Goal: Information Seeking & Learning: Compare options

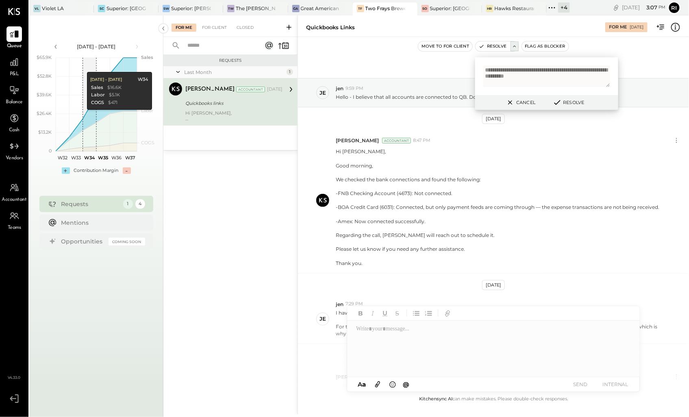
scroll to position [0, 0]
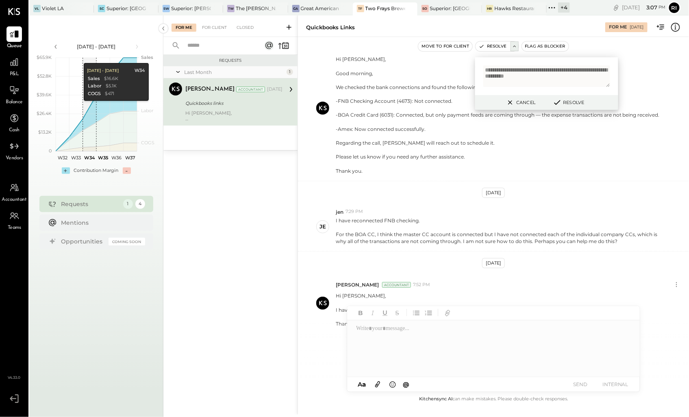
click at [24, 63] on div "P&L" at bounding box center [14, 66] width 24 height 24
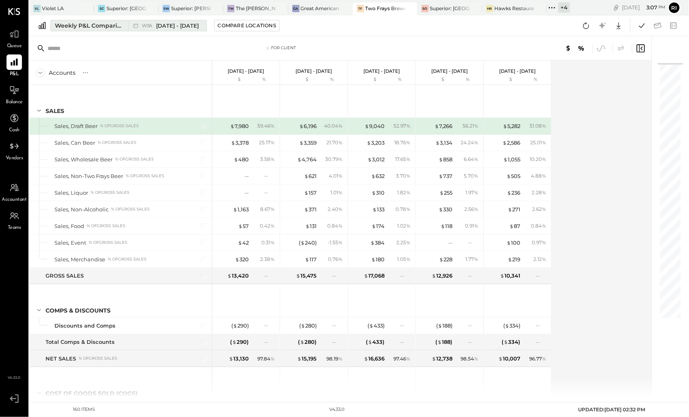
click at [109, 27] on div "Weekly P&L Comparison" at bounding box center [89, 26] width 68 height 8
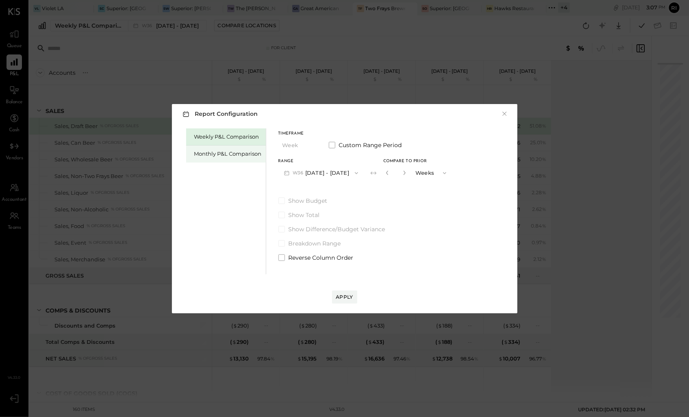
click at [226, 159] on div "Monthly P&L Comparison" at bounding box center [226, 154] width 80 height 17
click at [318, 174] on button "M09 [DATE] - [DATE]" at bounding box center [321, 172] width 86 height 15
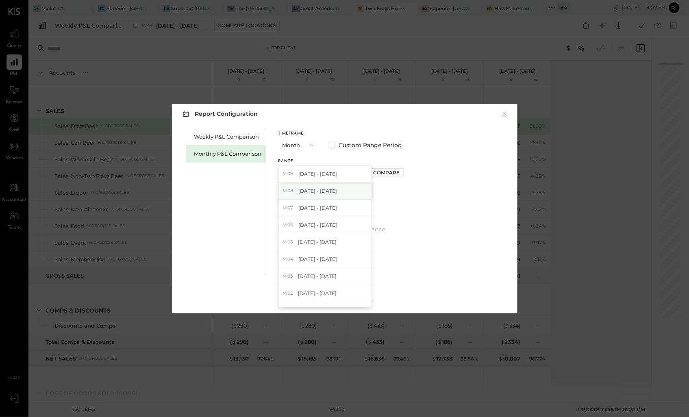
click at [315, 196] on div "M08 Aug 1 - 31, 2025" at bounding box center [325, 191] width 93 height 17
click at [351, 296] on div "Apply" at bounding box center [344, 297] width 17 height 7
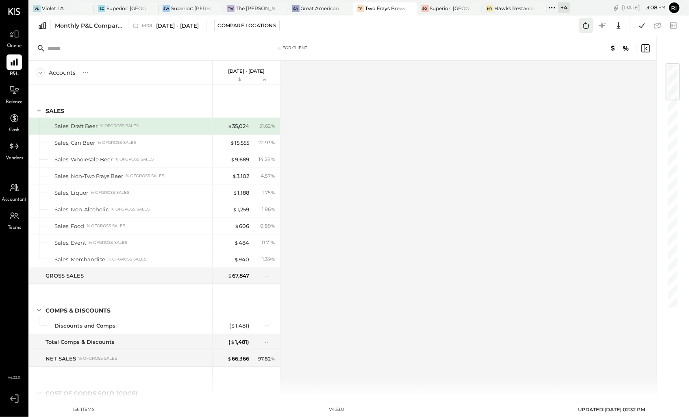
click at [587, 22] on icon at bounding box center [586, 25] width 11 height 11
click at [646, 24] on icon at bounding box center [642, 25] width 11 height 11
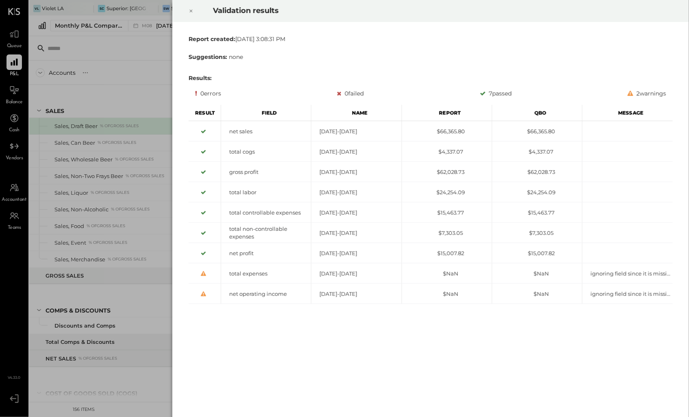
click at [192, 14] on icon at bounding box center [191, 11] width 5 height 10
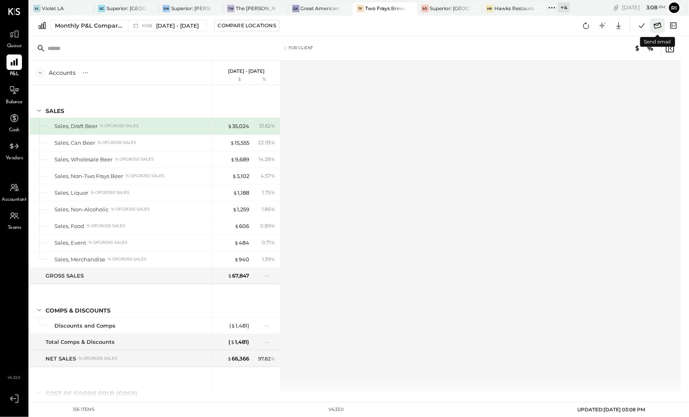
click at [657, 27] on icon at bounding box center [658, 25] width 11 height 11
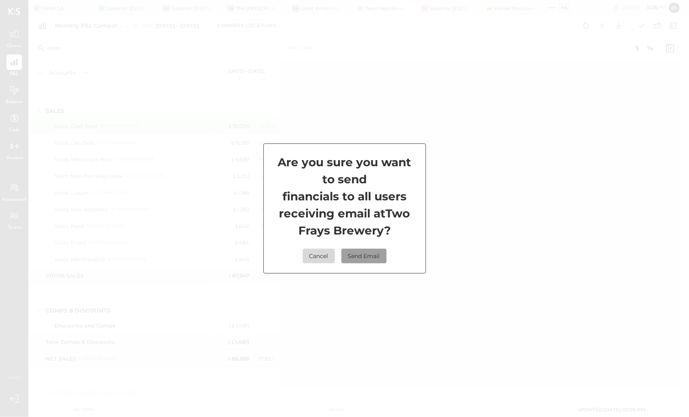
click at [369, 256] on button "Send Email" at bounding box center [363, 256] width 45 height 15
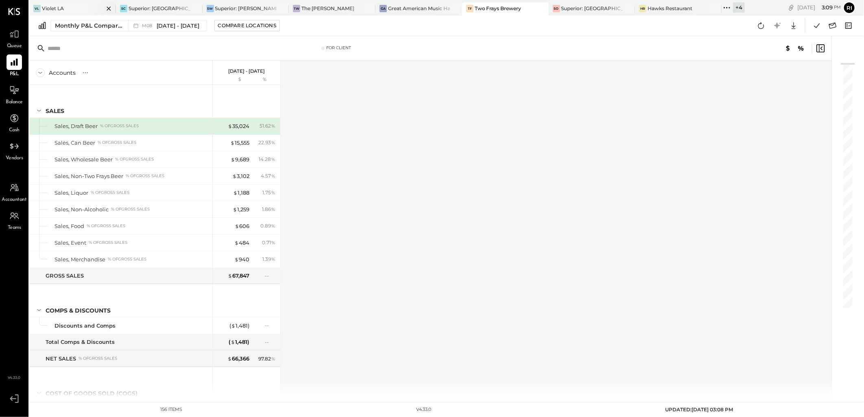
click at [69, 7] on div "VL Violet LA" at bounding box center [66, 8] width 74 height 7
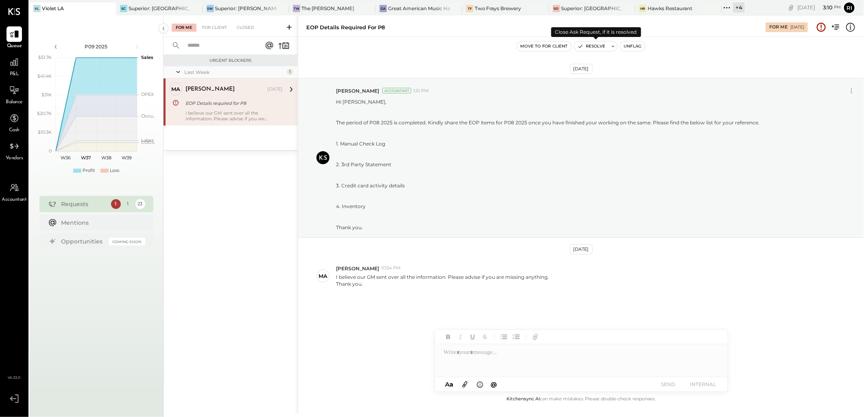
click at [590, 49] on button "Resolve" at bounding box center [591, 46] width 34 height 10
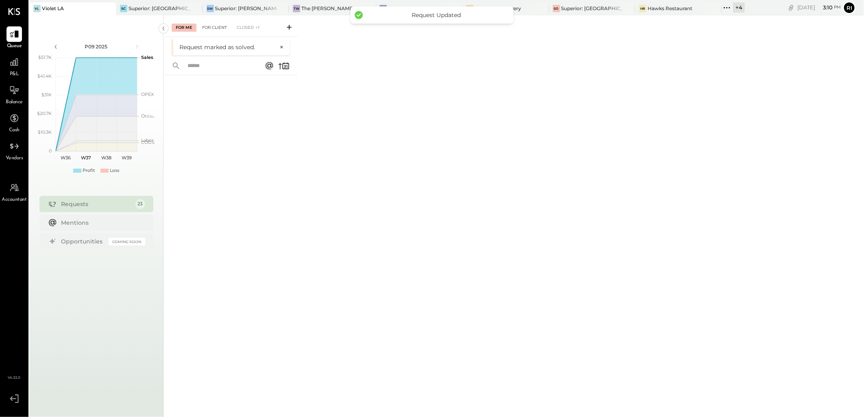
click at [218, 30] on div "For Client" at bounding box center [214, 28] width 33 height 8
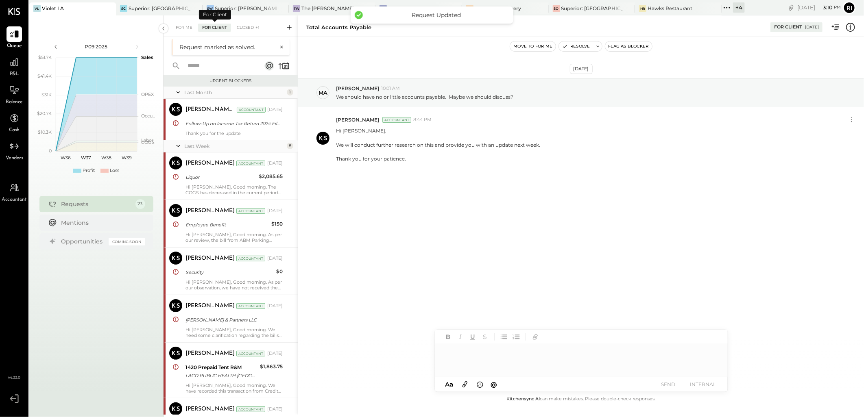
scroll to position [366, 0]
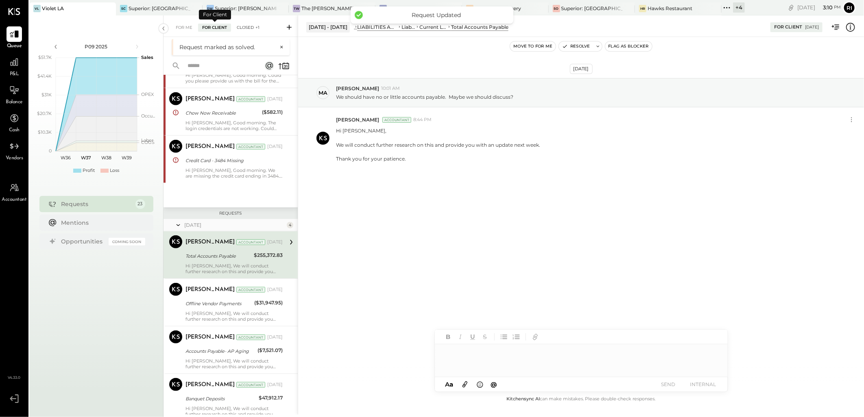
click at [253, 25] on div "Closed +1" at bounding box center [248, 28] width 31 height 8
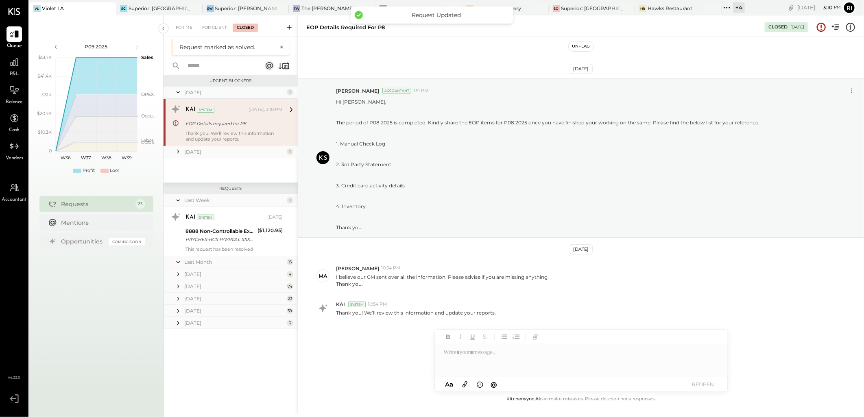
click at [218, 122] on div "EOP Details required for P8" at bounding box center [232, 124] width 95 height 8
click at [585, 47] on button "Unflag" at bounding box center [580, 46] width 24 height 10
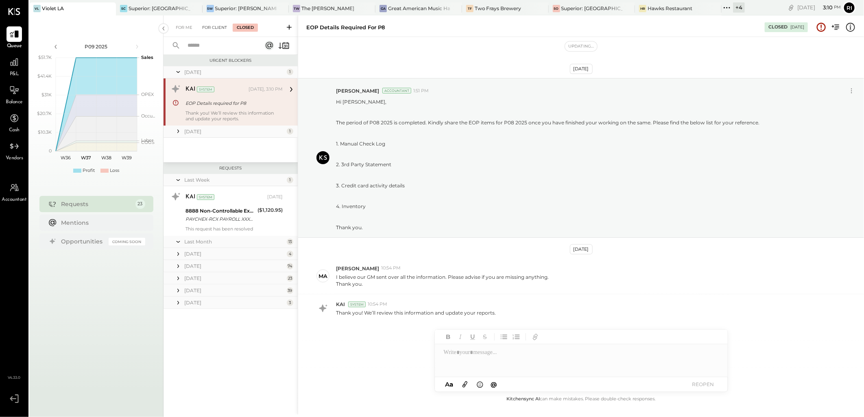
click at [215, 29] on div "For Client" at bounding box center [214, 28] width 33 height 8
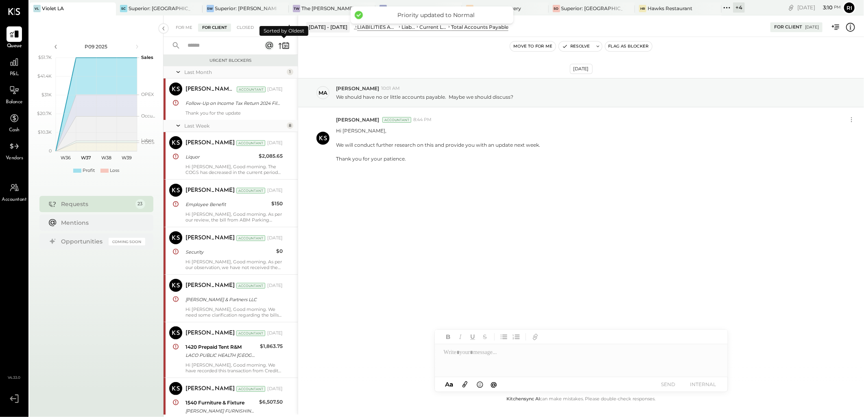
click at [286, 48] on icon at bounding box center [283, 45] width 11 height 11
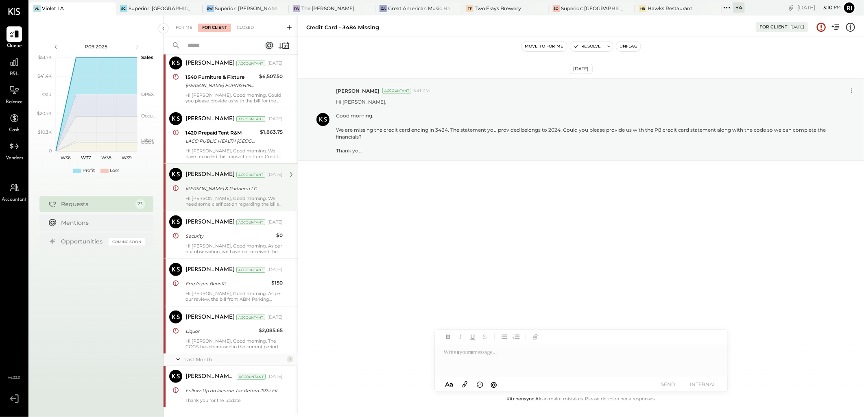
scroll to position [135, 0]
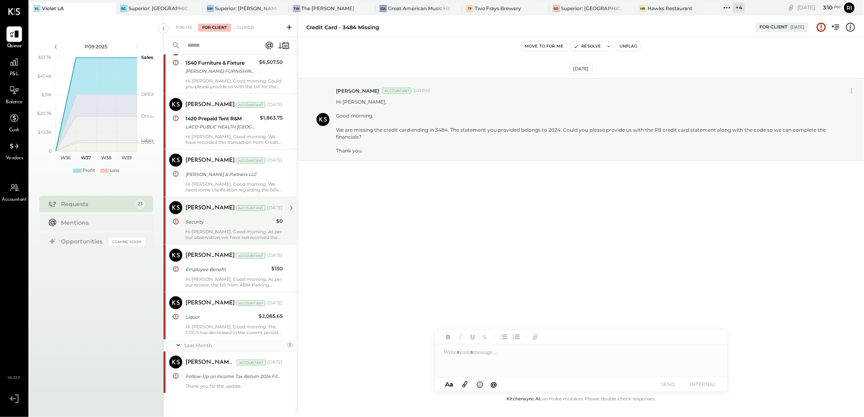
click at [233, 232] on div "Hi [PERSON_NAME], Good morning. As per our observation, we have not received th…" at bounding box center [233, 234] width 97 height 11
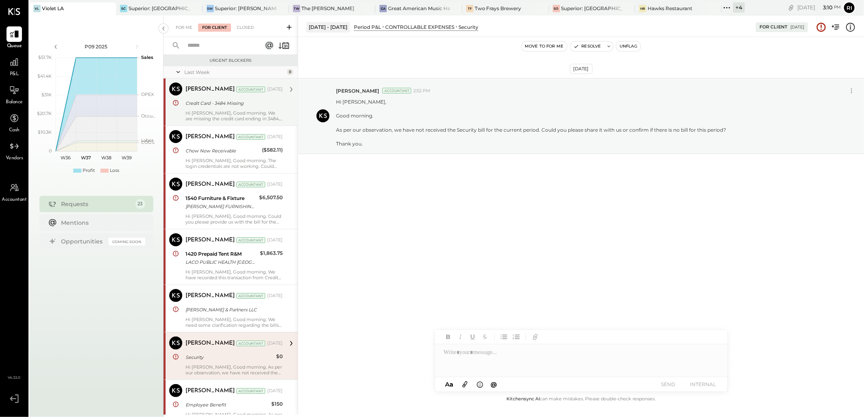
drag, startPoint x: 249, startPoint y: 100, endPoint x: 294, endPoint y: 106, distance: 45.0
click at [249, 100] on div "Credit Card - 3484 Missing" at bounding box center [232, 103] width 95 height 8
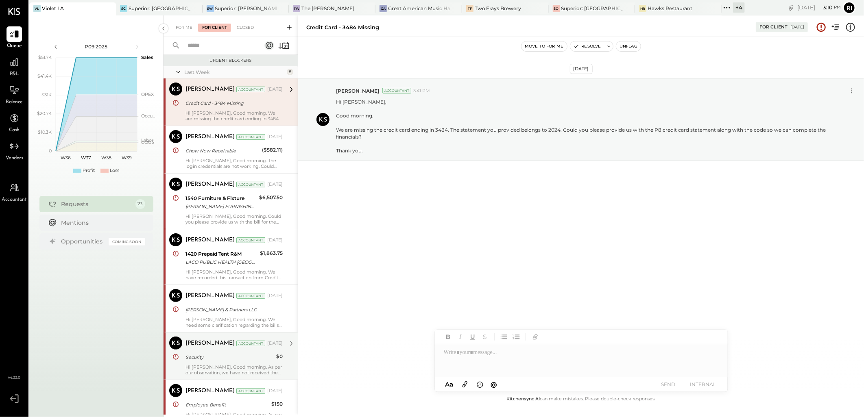
click at [632, 49] on button "Unflag" at bounding box center [628, 46] width 24 height 10
click at [574, 49] on button "Resolve" at bounding box center [583, 46] width 34 height 10
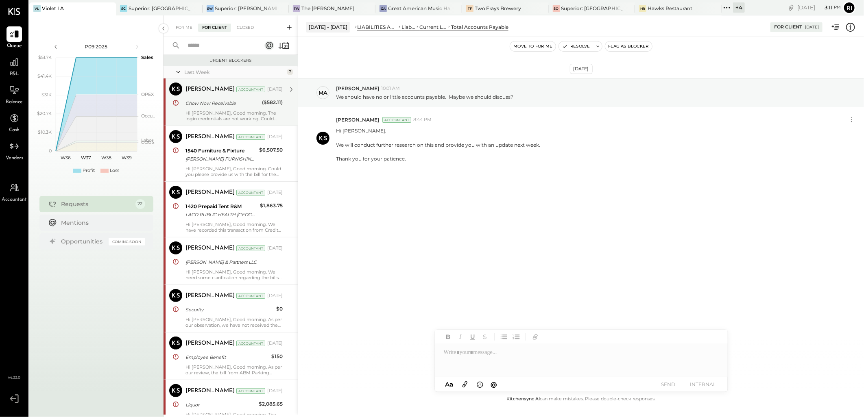
click at [231, 115] on div "Hi [PERSON_NAME], Good morning. The login credentials are not working. Could yo…" at bounding box center [233, 115] width 97 height 11
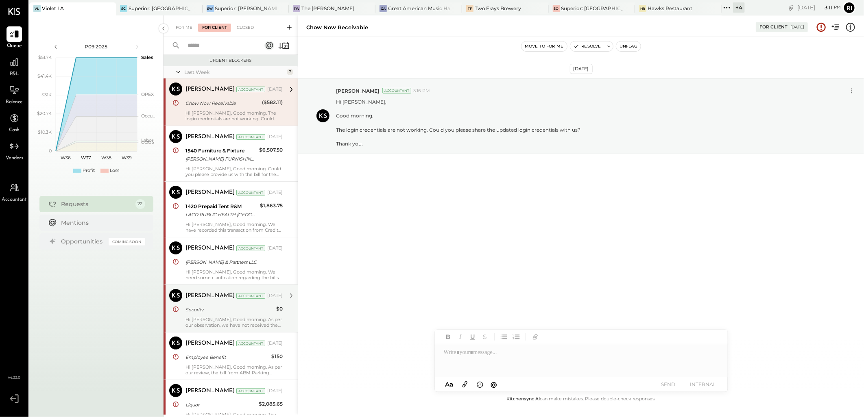
click at [218, 313] on div "Security" at bounding box center [229, 310] width 88 height 8
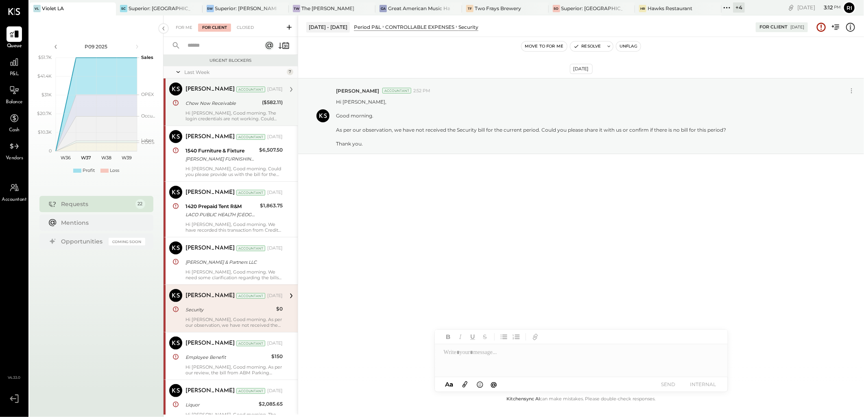
click at [607, 46] on icon at bounding box center [609, 47] width 6 height 6
click at [630, 44] on button "Unflag" at bounding box center [628, 46] width 24 height 10
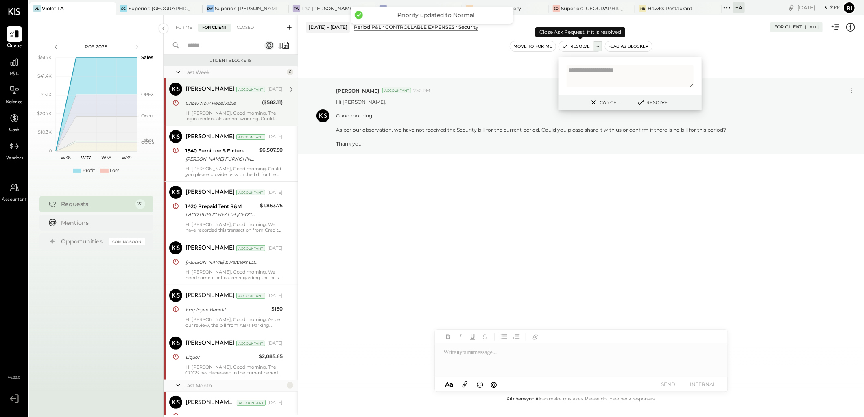
scroll to position [74, 0]
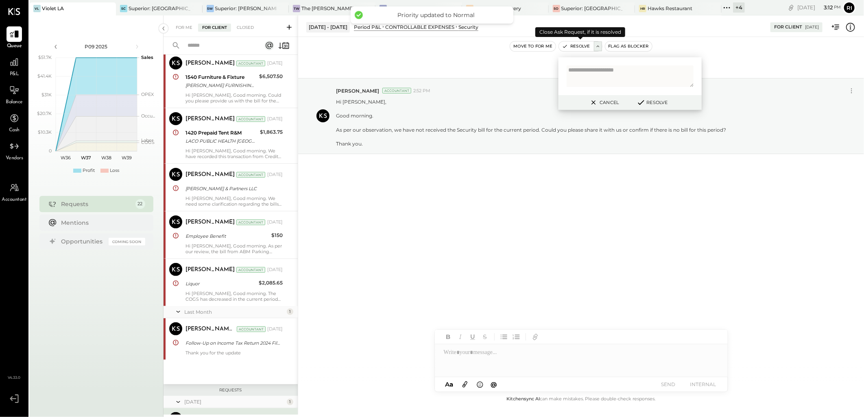
click at [566, 47] on icon "button" at bounding box center [565, 47] width 6 height 6
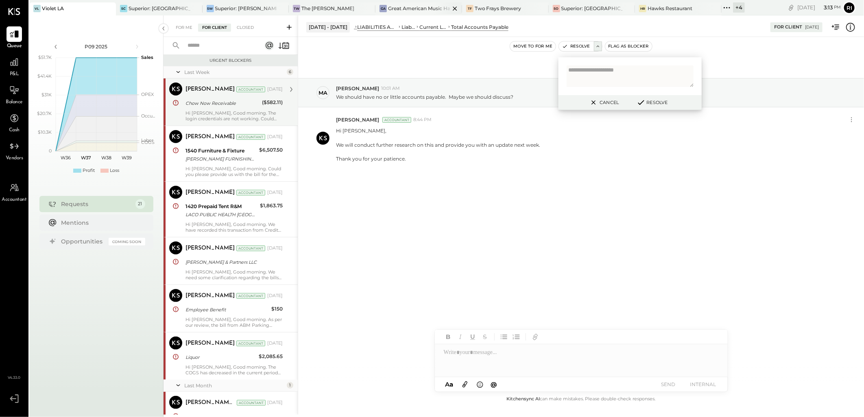
click at [394, 10] on div "Great American Music Hall" at bounding box center [419, 8] width 62 height 7
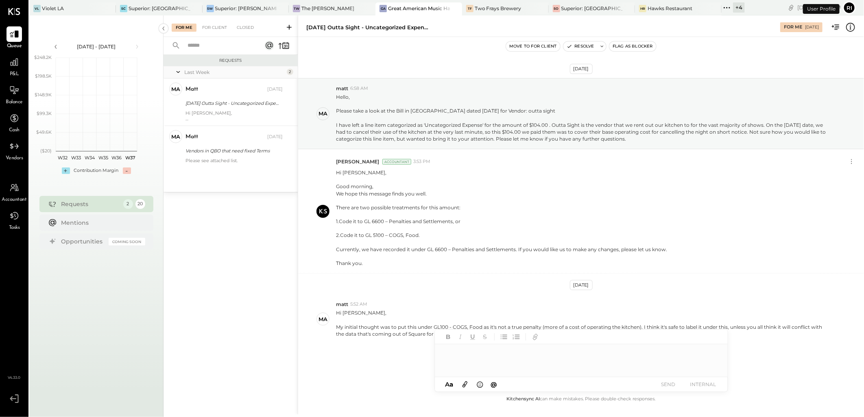
scroll to position [10, 0]
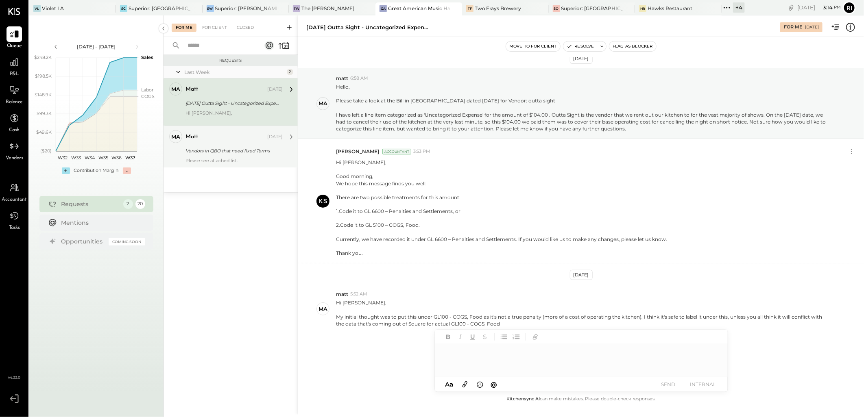
click at [233, 156] on div "matt [DATE] Vendors in [GEOGRAPHIC_DATA] that need fixed Terms Please see attac…" at bounding box center [233, 146] width 97 height 33
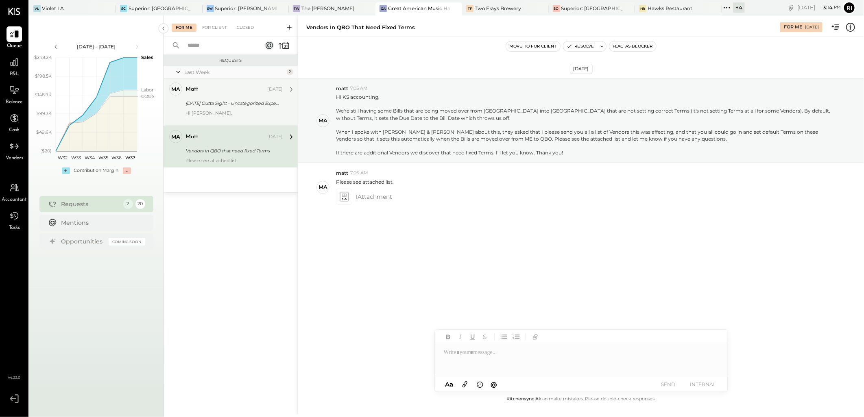
click at [231, 112] on div "Hi [PERSON_NAME]," at bounding box center [233, 113] width 97 height 6
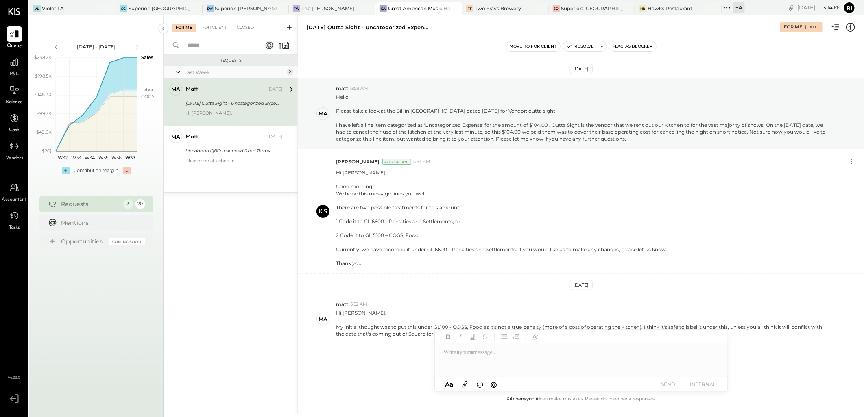
scroll to position [10, 0]
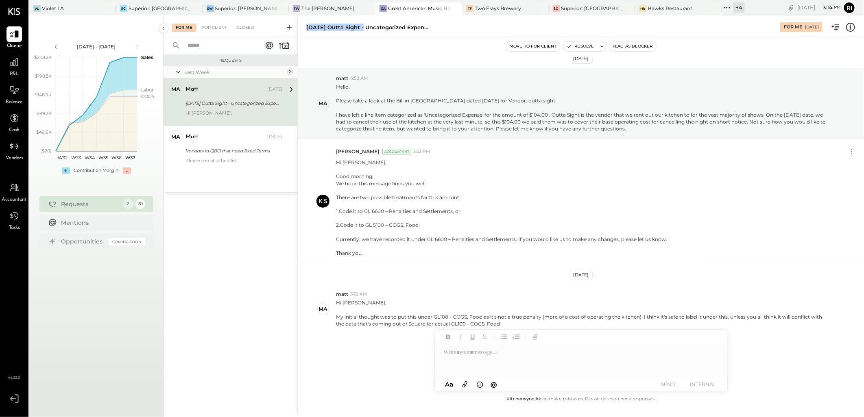
drag, startPoint x: 306, startPoint y: 26, endPoint x: 359, endPoint y: 25, distance: 52.9
click at [359, 25] on div "[DATE] Outta Sight - Uncategorized Expense" at bounding box center [367, 28] width 122 height 8
copy div "[DATE] Outta Sight"
click at [602, 48] on icon at bounding box center [602, 47] width 6 height 6
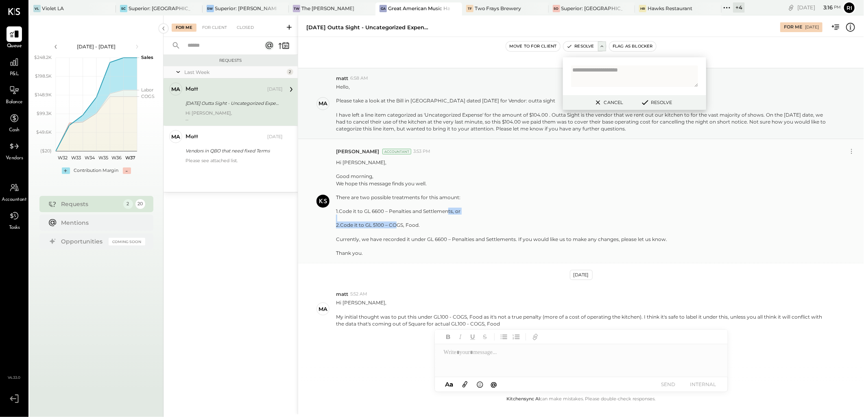
drag, startPoint x: 338, startPoint y: 223, endPoint x: 426, endPoint y: 226, distance: 88.3
click at [426, 226] on p "Hi [PERSON_NAME], Good morning, We hope this message finds you well. There are …" at bounding box center [501, 208] width 331 height 98
copy p ".Code it to GL 5100 – COGS, Food."
click at [592, 68] on textarea at bounding box center [634, 76] width 127 height 22
paste textarea "**********"
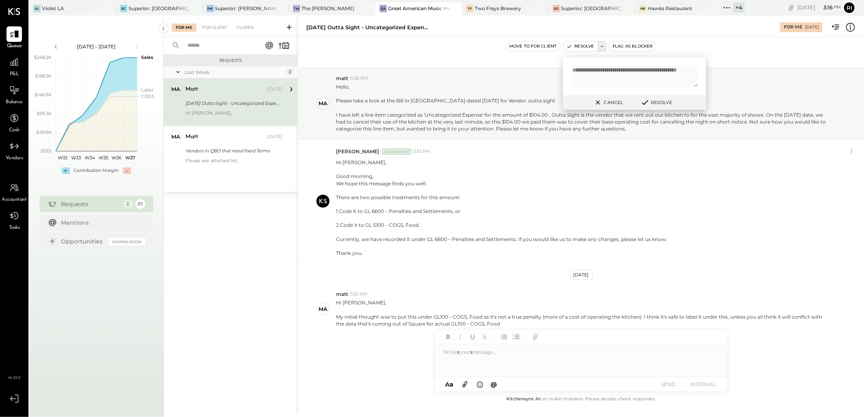
type textarea "**********"
click at [653, 100] on button "Resolve" at bounding box center [655, 103] width 37 height 10
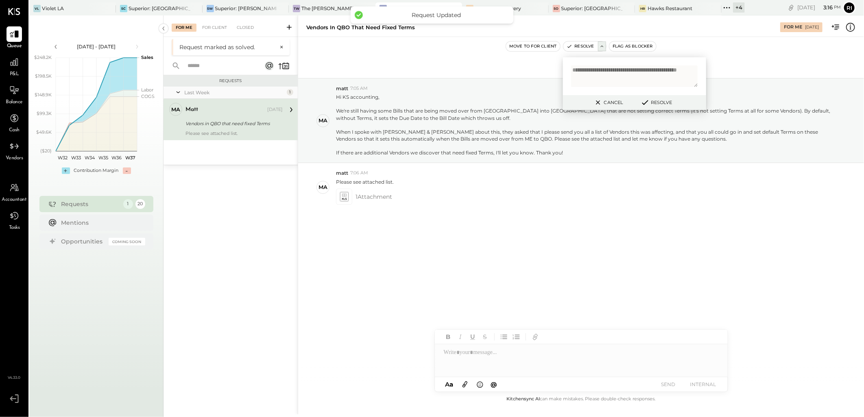
click at [209, 122] on div "Vendors in QBO that need fixed Terms" at bounding box center [232, 124] width 95 height 8
drag, startPoint x: 596, startPoint y: 224, endPoint x: 596, endPoint y: 213, distance: 11.0
click at [596, 222] on div "[DATE] ma matt 7:05 AM Hi KS accounting, We're still having some Bills that are…" at bounding box center [581, 164] width 566 height 215
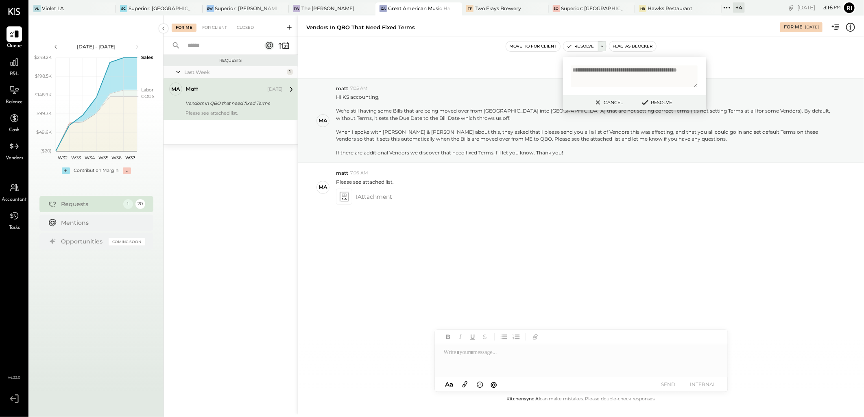
click at [622, 101] on button "Cancel" at bounding box center [607, 102] width 35 height 11
click at [347, 196] on icon at bounding box center [343, 196] width 9 height 9
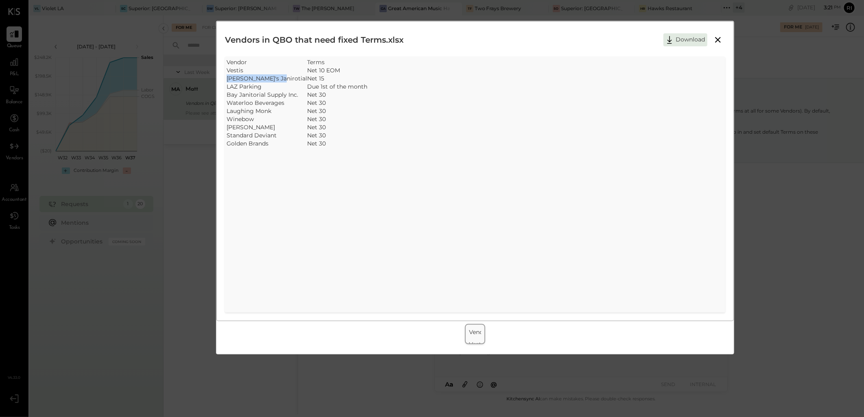
drag, startPoint x: 228, startPoint y: 78, endPoint x: 278, endPoint y: 80, distance: 50.9
click at [278, 80] on td "[PERSON_NAME]'s Janirotial" at bounding box center [266, 78] width 80 height 8
copy td "[PERSON_NAME]'s Janirotial"
drag, startPoint x: 263, startPoint y: 86, endPoint x: 228, endPoint y: 88, distance: 35.0
click at [228, 88] on td "LAZ Parking" at bounding box center [266, 87] width 80 height 8
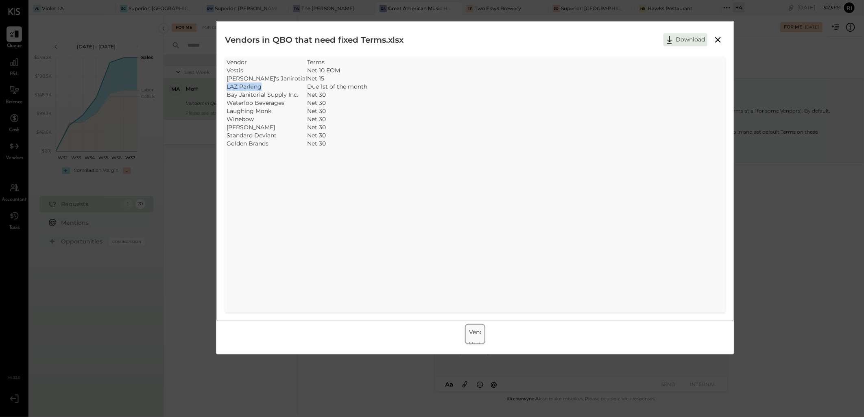
copy td "LAZ Parking"
drag, startPoint x: 227, startPoint y: 93, endPoint x: 299, endPoint y: 91, distance: 72.0
click at [299, 91] on tr "Bay Janitorial Supply Inc. Net 30" at bounding box center [296, 95] width 141 height 8
copy td "Bay Janitorial Supply Inc."
click at [239, 106] on td "Waterloo Beverages" at bounding box center [266, 103] width 80 height 8
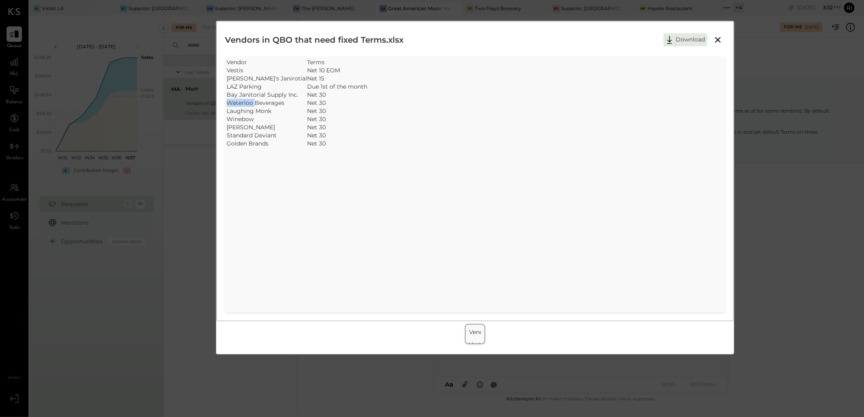
click at [239, 106] on td "Waterloo Beverages" at bounding box center [266, 103] width 80 height 8
copy td "Waterloo Beverages"
click at [266, 111] on td "Laughing Monk" at bounding box center [266, 111] width 80 height 8
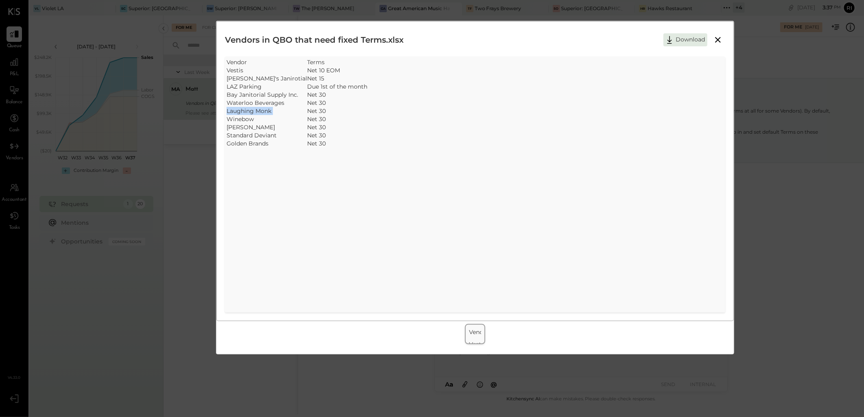
click at [266, 111] on td "Laughing Monk" at bounding box center [266, 111] width 80 height 8
copy td "Laughing Monk"
click at [240, 116] on td "Winebow" at bounding box center [266, 119] width 80 height 8
copy td "Winebow"
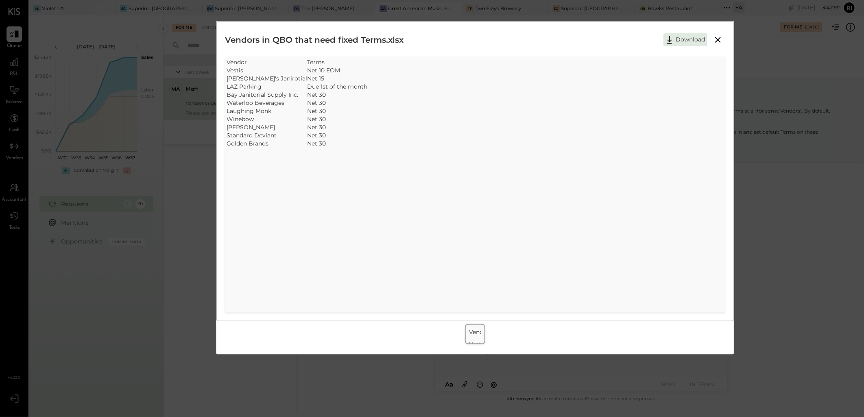
click at [249, 127] on td "[PERSON_NAME]" at bounding box center [266, 127] width 80 height 8
copy td "[PERSON_NAME]"
click at [272, 135] on td "Standard Deviant" at bounding box center [266, 135] width 80 height 8
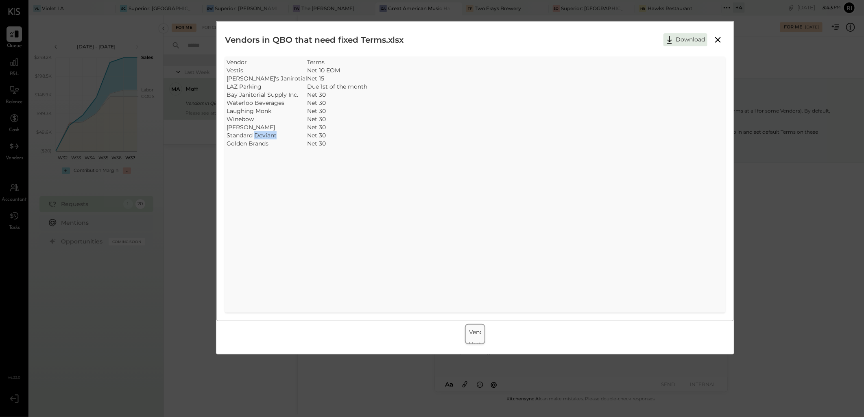
click at [272, 135] on td "Standard Deviant" at bounding box center [266, 135] width 80 height 8
copy td "Standard Deviant"
click at [250, 145] on td "Golden Brands" at bounding box center [266, 143] width 80 height 8
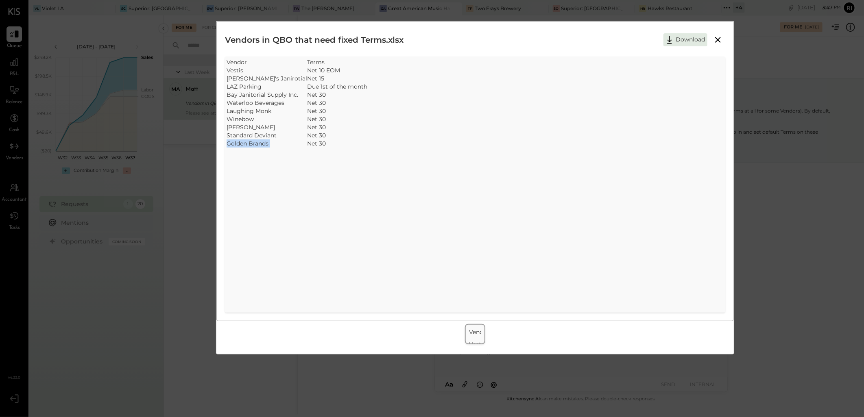
click at [250, 145] on td "Golden Brands" at bounding box center [266, 143] width 80 height 8
click at [689, 44] on icon at bounding box center [718, 40] width 10 height 10
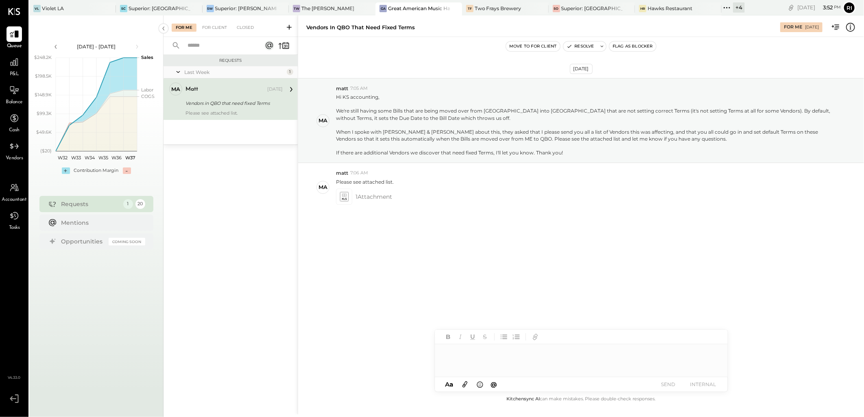
click at [477, 357] on div at bounding box center [581, 360] width 293 height 33
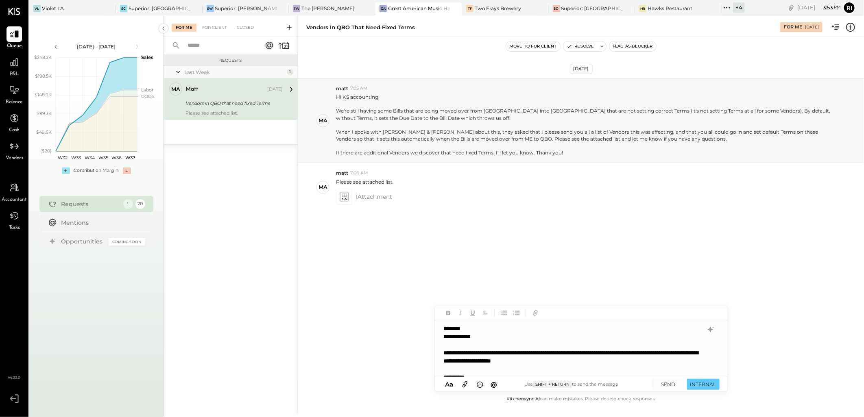
scroll to position [8, 0]
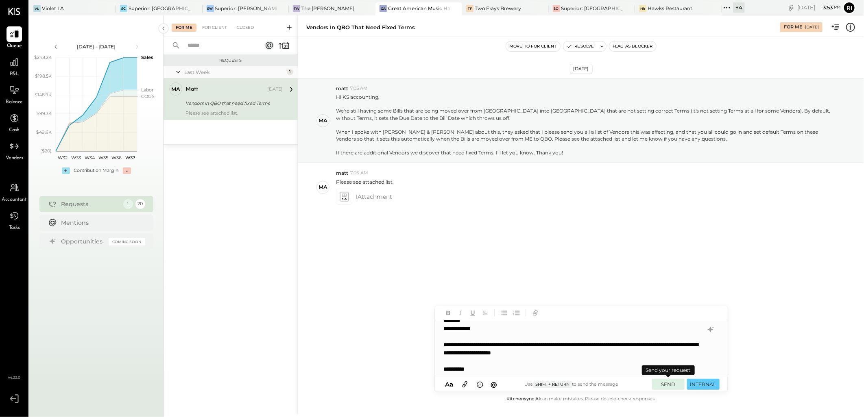
click at [672, 387] on button "SEND" at bounding box center [668, 384] width 33 height 11
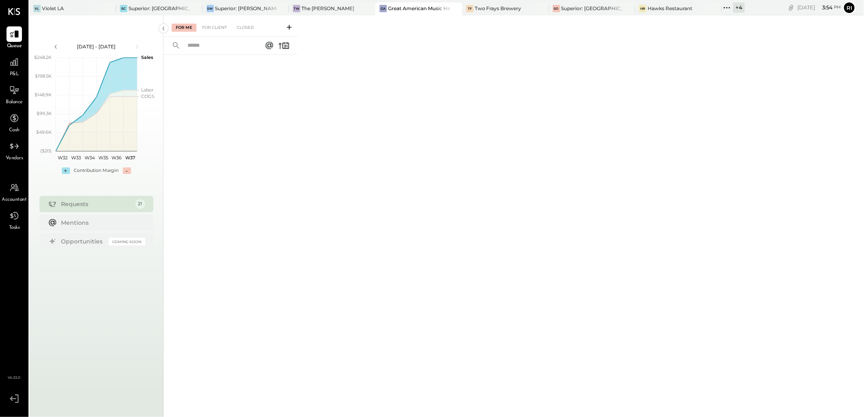
click at [623, 297] on div "For Me For Client Closed" at bounding box center [513, 214] width 700 height 399
click at [17, 66] on icon at bounding box center [14, 62] width 8 height 8
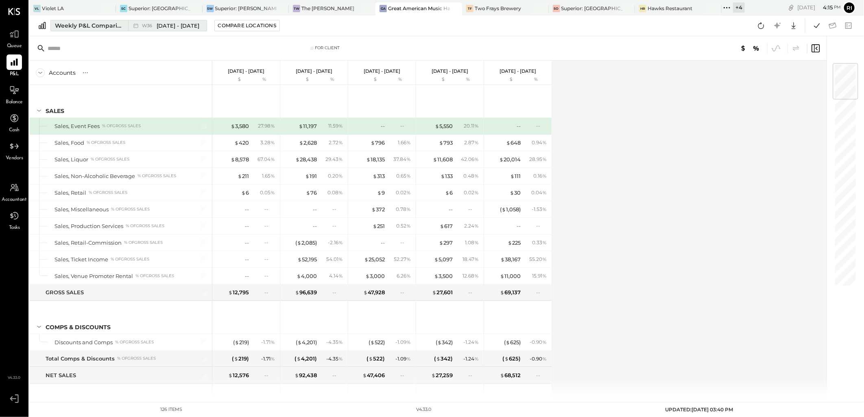
click at [78, 26] on div "Weekly P&L Comparison" at bounding box center [89, 26] width 68 height 8
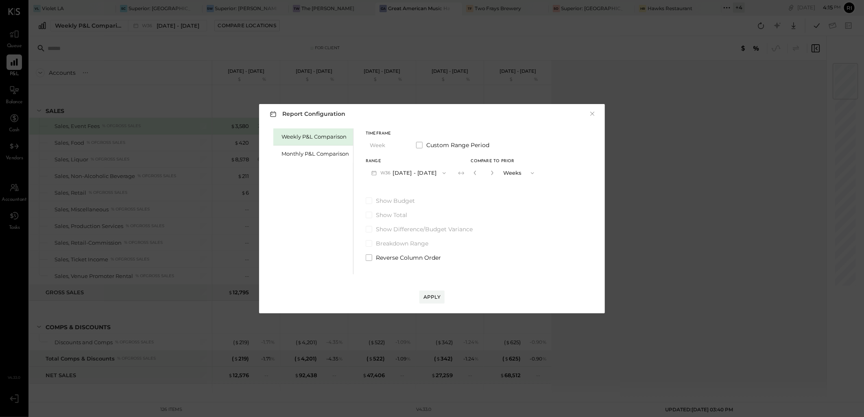
click at [423, 173] on button "W36 [DATE] - [DATE]" at bounding box center [408, 172] width 86 height 15
click at [336, 156] on div "Monthly P&L Comparison" at bounding box center [314, 154] width 67 height 8
click at [396, 173] on button "M09 [DATE] - [DATE]" at bounding box center [408, 172] width 86 height 15
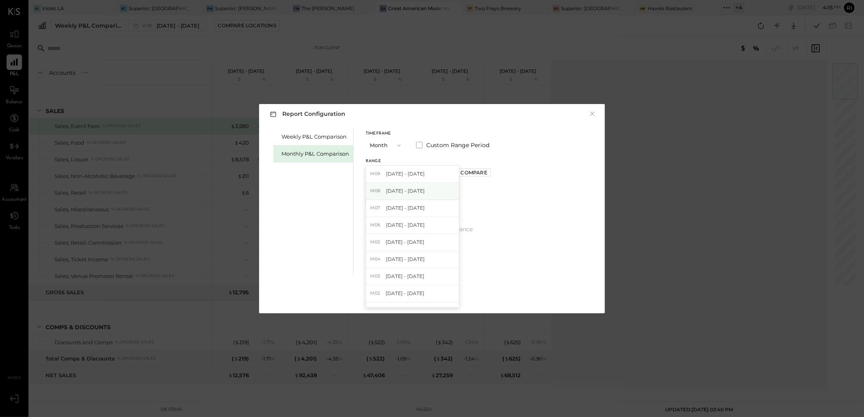
click at [405, 189] on span "[DATE] - [DATE]" at bounding box center [405, 190] width 39 height 7
click at [461, 173] on div "Compare" at bounding box center [474, 172] width 26 height 7
click at [472, 174] on icon "button" at bounding box center [474, 172] width 5 height 5
click at [482, 172] on div "Compare" at bounding box center [474, 172] width 26 height 7
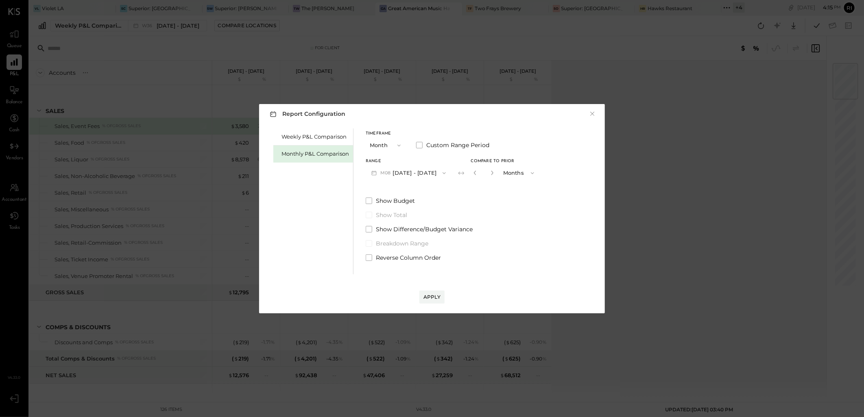
click at [482, 172] on input "*" at bounding box center [483, 172] width 11 height 13
click at [489, 173] on icon "button" at bounding box center [491, 172] width 5 height 5
type input "*"
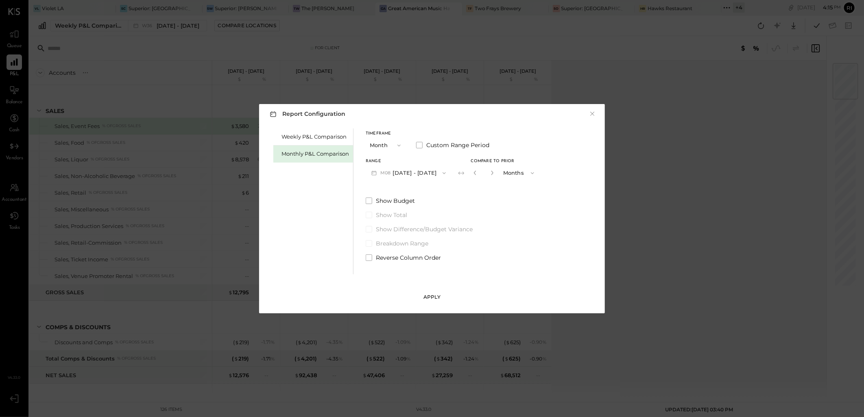
click at [440, 297] on button "Apply" at bounding box center [431, 297] width 25 height 13
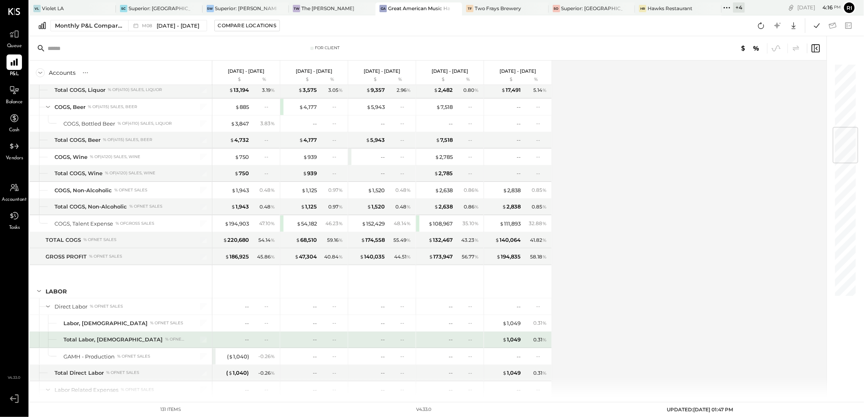
scroll to position [542, 0]
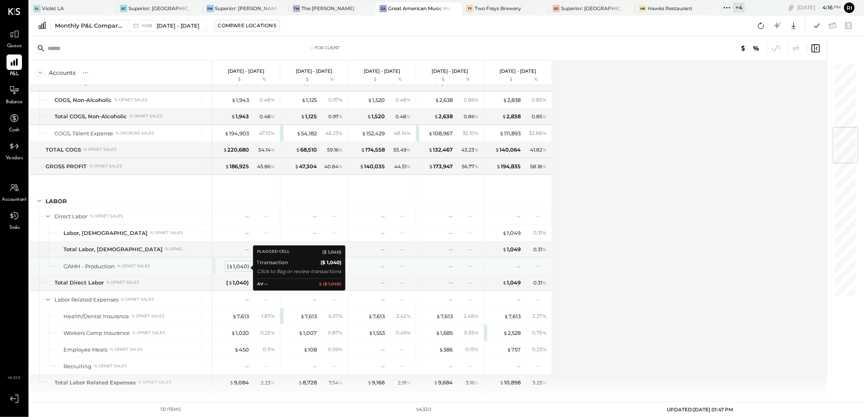
click at [234, 269] on div "( $ 1,040 )" at bounding box center [238, 267] width 22 height 8
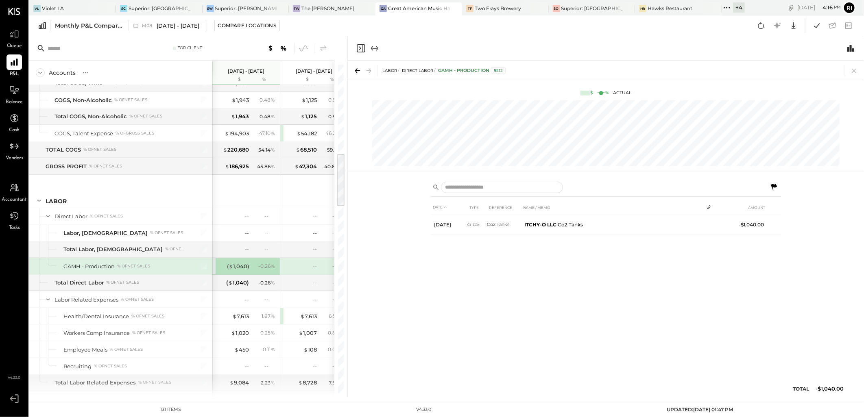
click at [689, 186] on icon at bounding box center [773, 187] width 6 height 7
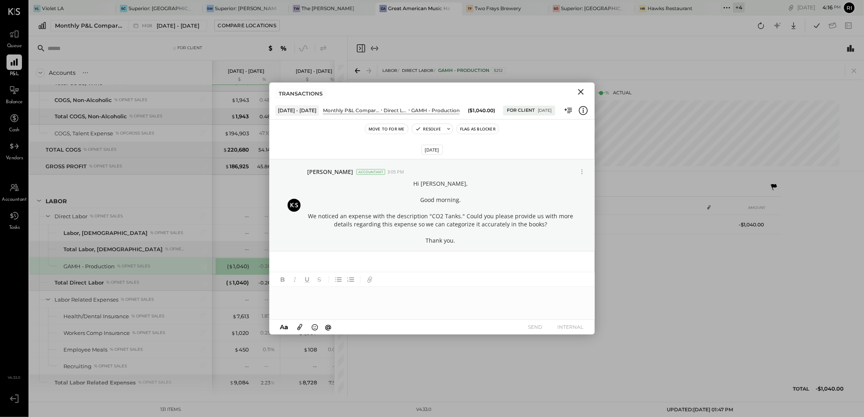
click at [582, 88] on icon "Close" at bounding box center [581, 92] width 10 height 10
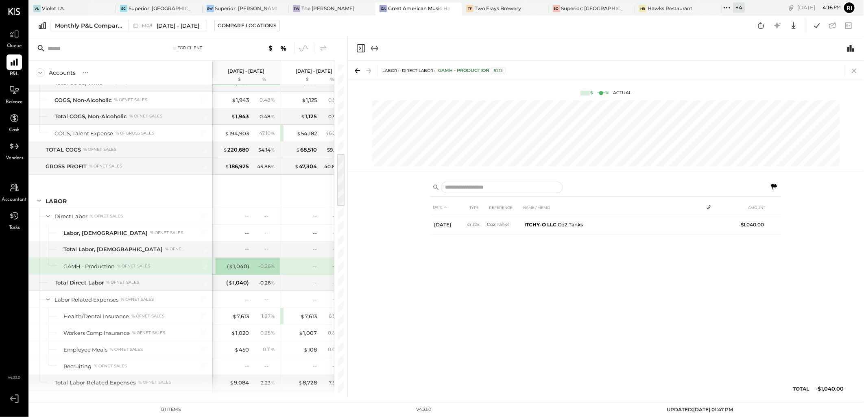
click at [689, 75] on icon at bounding box center [853, 70] width 11 height 11
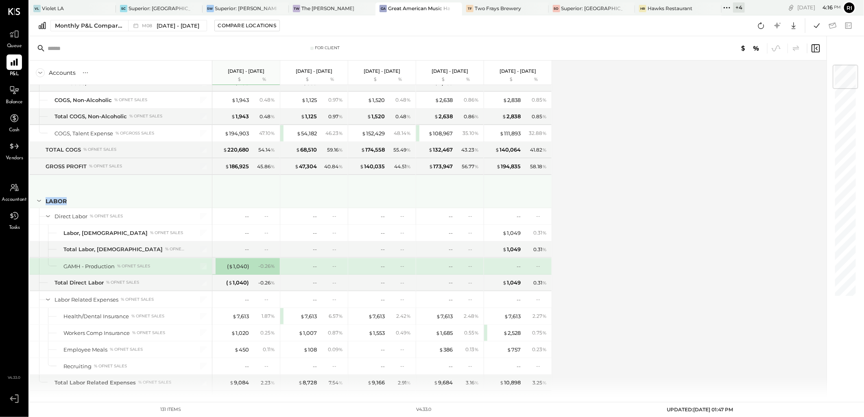
drag, startPoint x: 71, startPoint y: 202, endPoint x: 43, endPoint y: 200, distance: 28.1
click at [43, 200] on div "LABOR" at bounding box center [120, 191] width 183 height 33
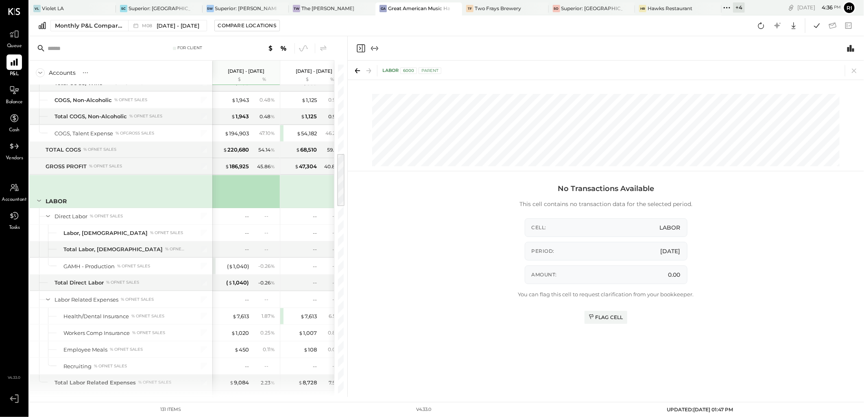
drag, startPoint x: 855, startPoint y: 70, endPoint x: 606, endPoint y: 61, distance: 248.5
click at [689, 70] on icon at bounding box center [853, 71] width 4 height 4
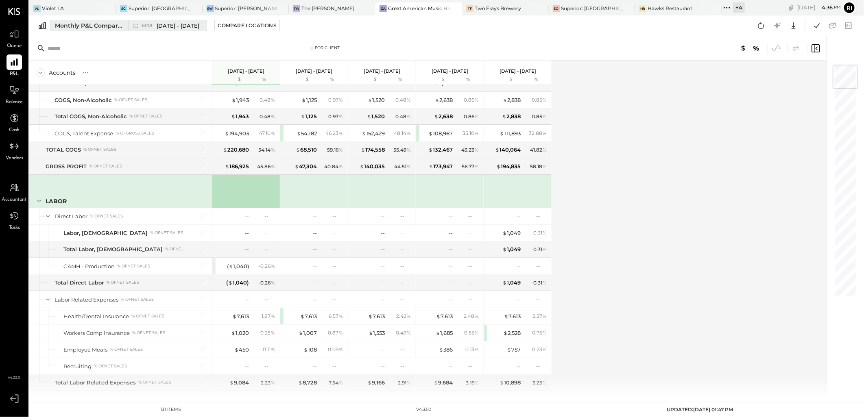
click at [144, 26] on span "M08" at bounding box center [148, 26] width 13 height 4
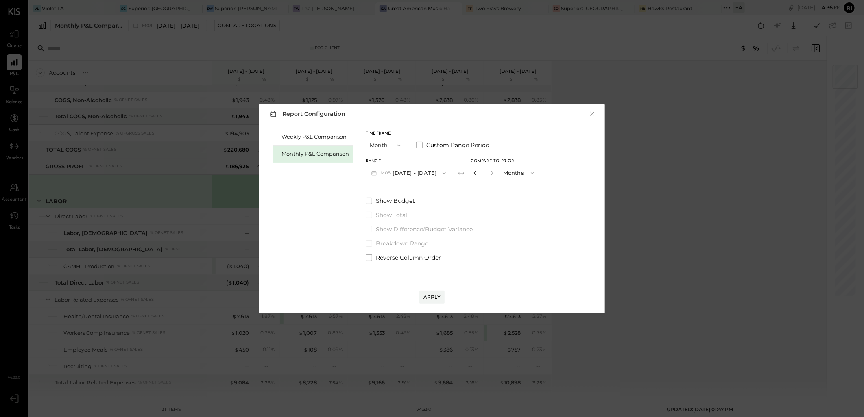
click at [472, 173] on icon "button" at bounding box center [474, 172] width 5 height 5
type input "*"
click at [472, 173] on icon "button" at bounding box center [474, 172] width 5 height 5
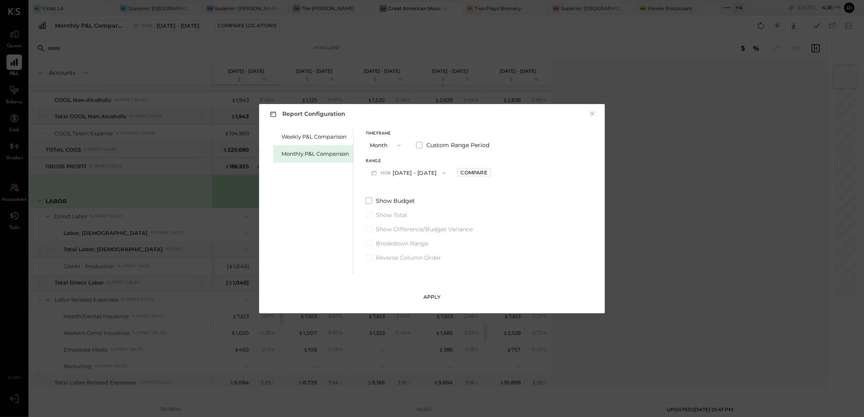
click at [434, 295] on div "Apply" at bounding box center [431, 297] width 17 height 7
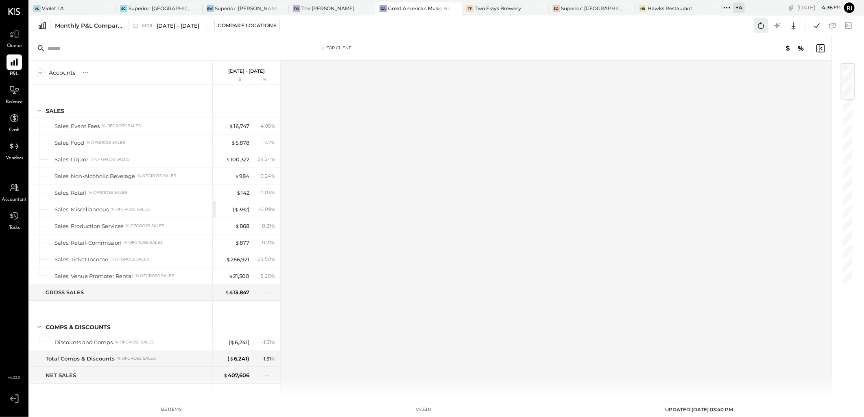
click at [689, 22] on icon at bounding box center [760, 25] width 11 height 11
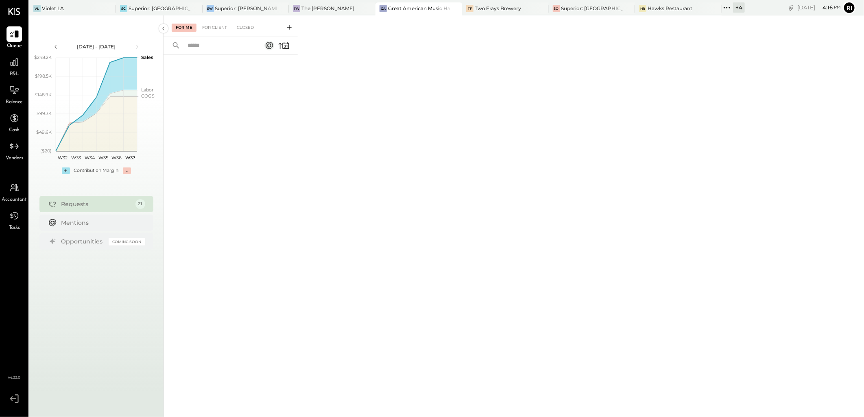
click at [294, 24] on button at bounding box center [289, 26] width 13 height 9
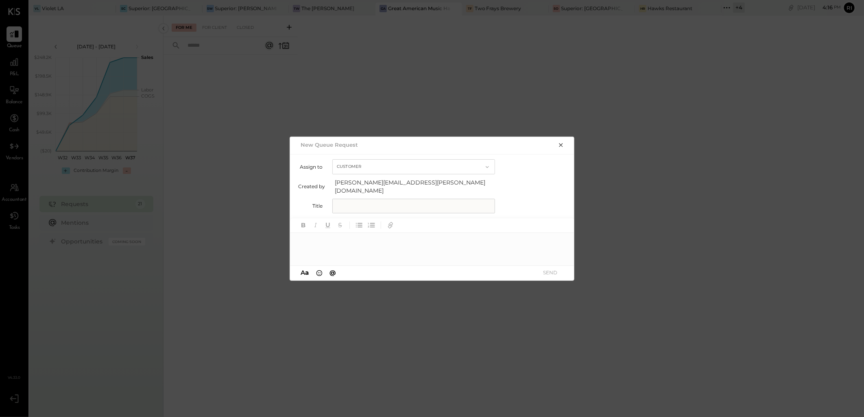
click at [363, 200] on input "text" at bounding box center [413, 206] width 163 height 15
paste input "*****"
type input "*****"
click at [343, 237] on div at bounding box center [432, 249] width 285 height 33
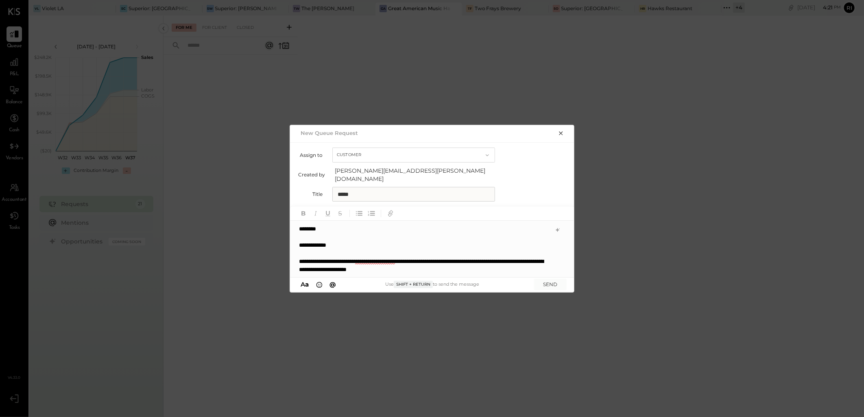
click at [351, 263] on div "**********" at bounding box center [424, 265] width 251 height 16
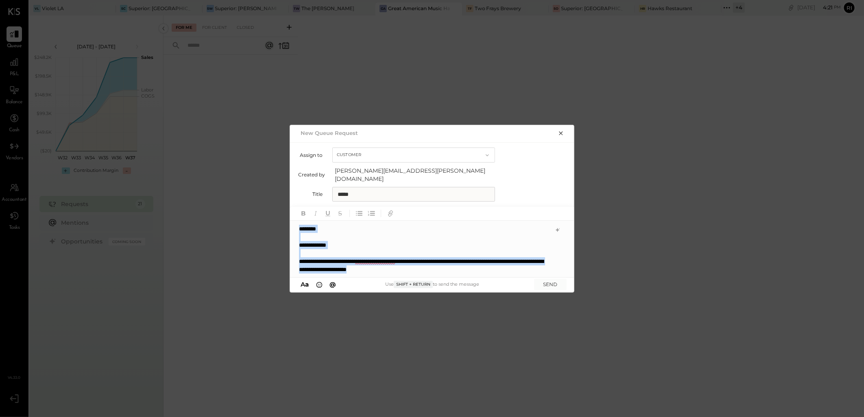
copy div "********"
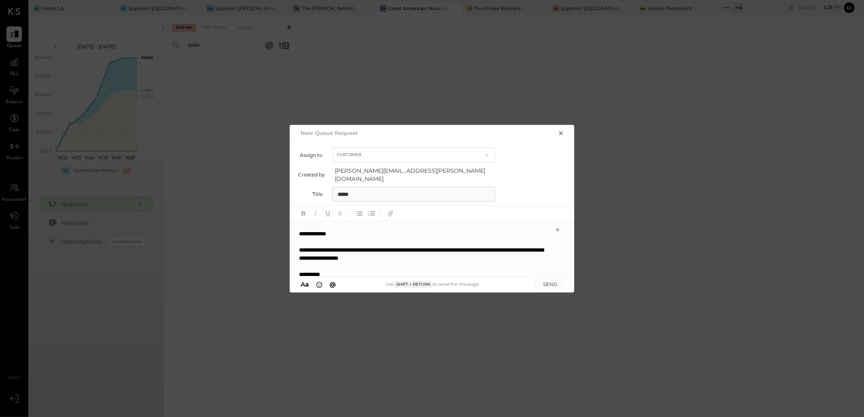
scroll to position [16, 0]
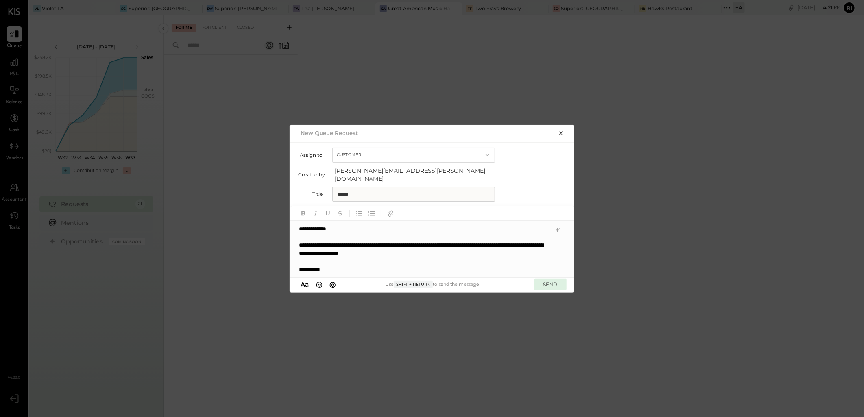
click at [550, 280] on button "SEND" at bounding box center [550, 284] width 33 height 11
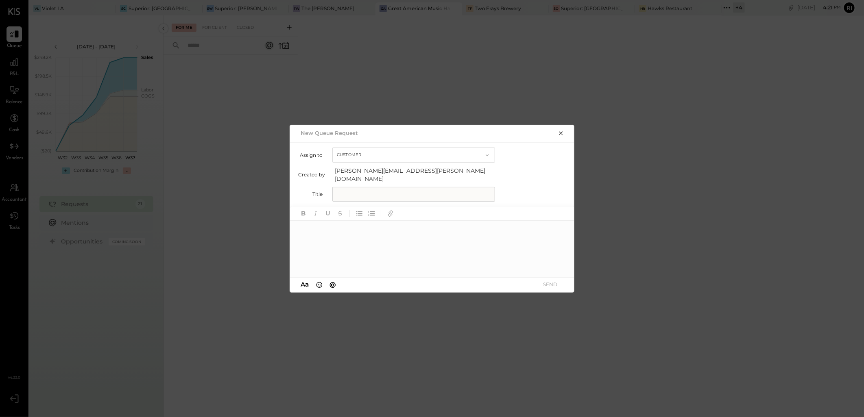
scroll to position [0, 0]
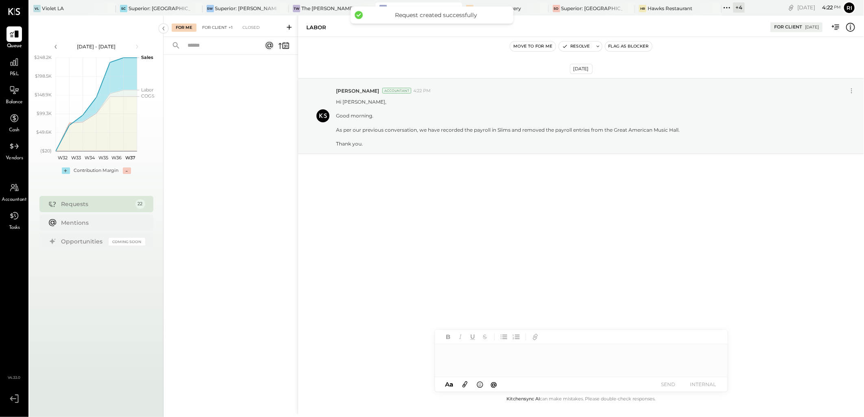
click at [218, 29] on div "For Client +1" at bounding box center [217, 28] width 39 height 8
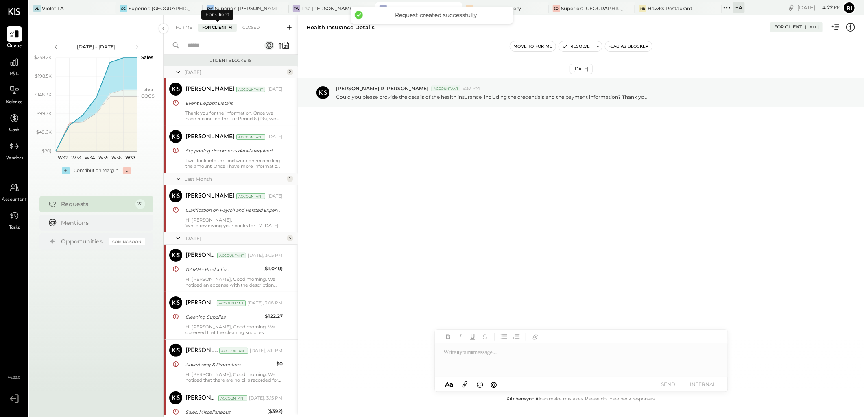
scroll to position [319, 0]
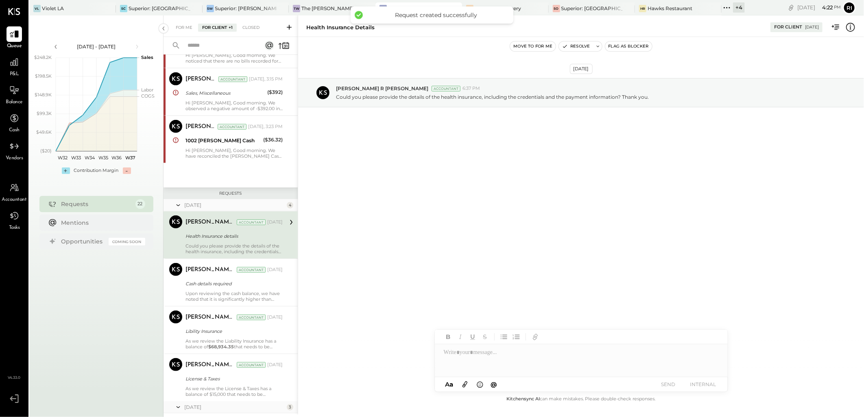
click at [288, 46] on icon at bounding box center [285, 46] width 7 height 6
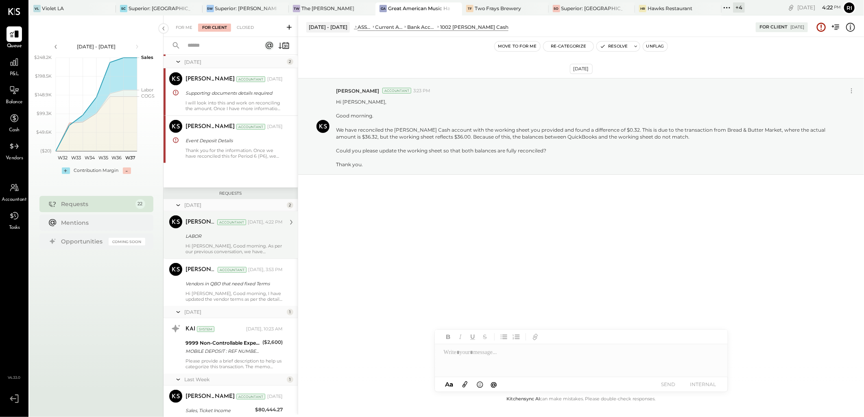
click at [258, 239] on div "LABOR" at bounding box center [232, 236] width 95 height 8
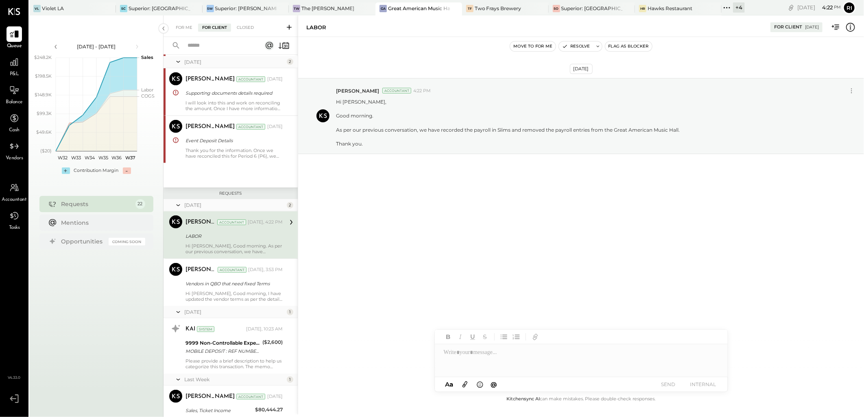
click at [636, 47] on button "Flag as Blocker" at bounding box center [628, 46] width 47 height 10
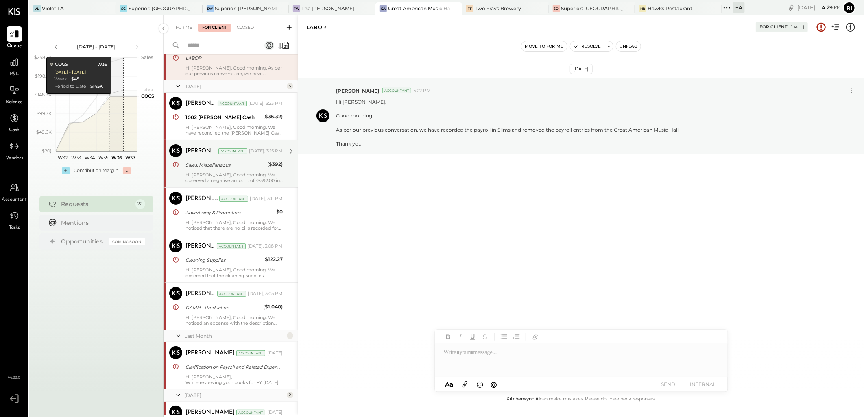
scroll to position [90, 0]
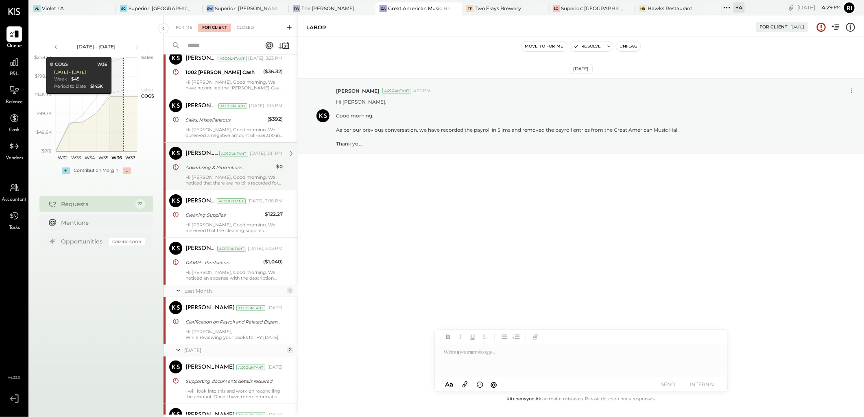
click at [249, 181] on div "Hi Matt, Good morning. We noticed that there are no bills recorded for the curr…" at bounding box center [233, 179] width 97 height 11
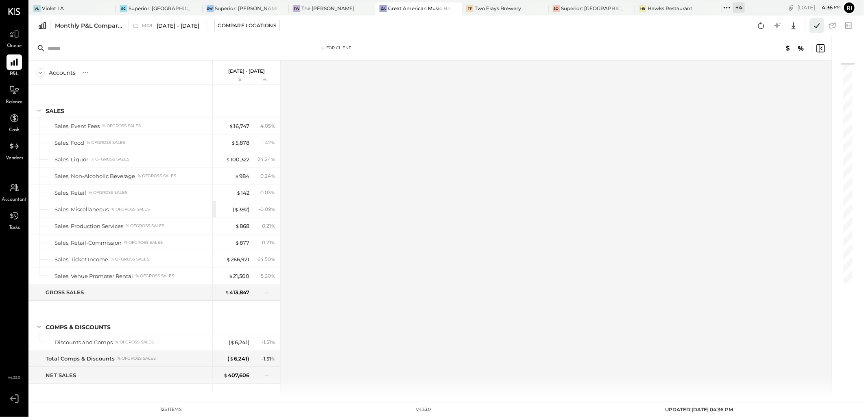
click at [818, 26] on icon at bounding box center [816, 25] width 11 height 11
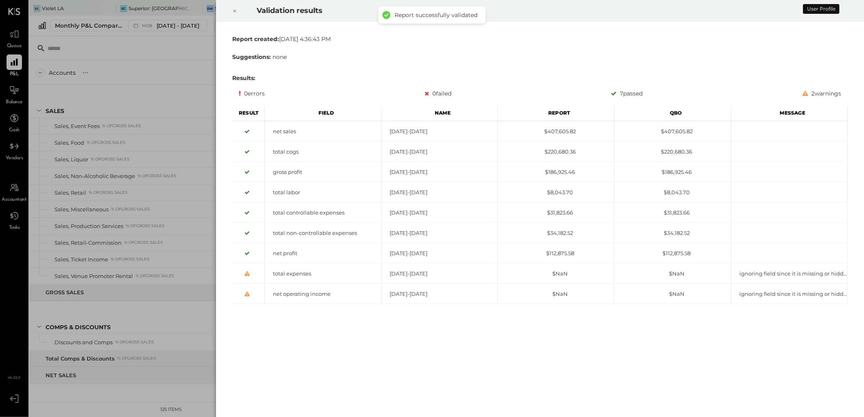
scroll to position [477, 0]
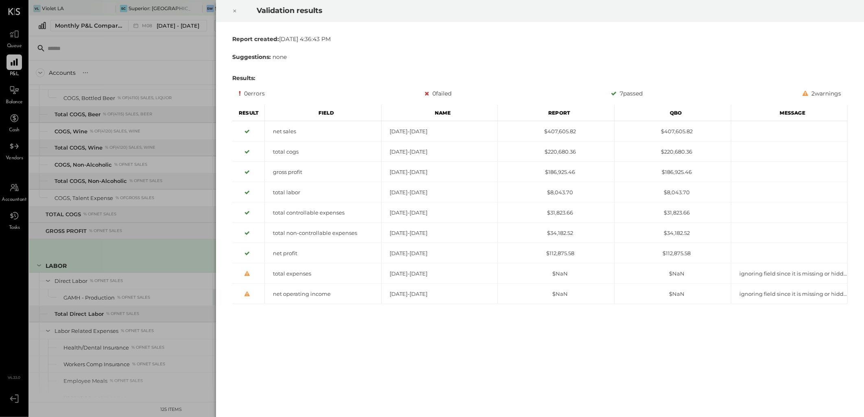
click at [236, 10] on icon at bounding box center [234, 11] width 5 height 10
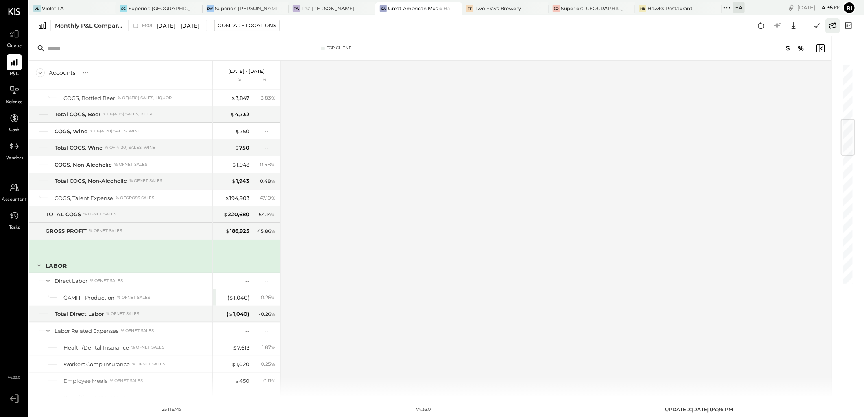
click at [834, 28] on icon at bounding box center [832, 25] width 11 height 11
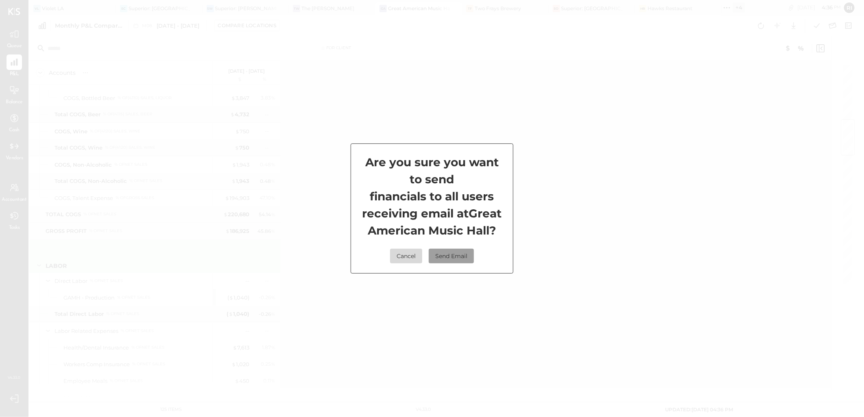
click at [465, 263] on button "Send Email" at bounding box center [451, 256] width 45 height 15
